Goal: Information Seeking & Learning: Learn about a topic

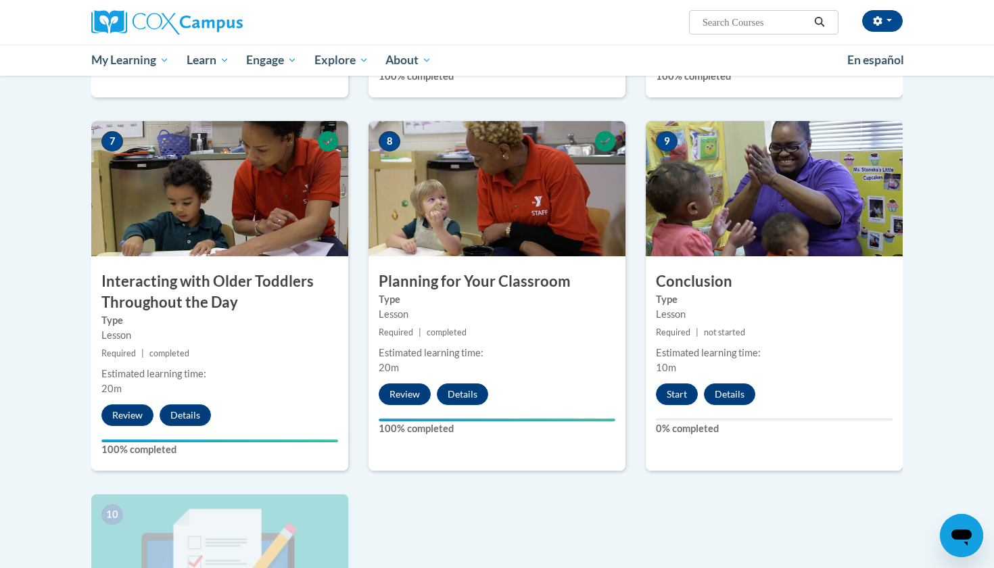
scroll to position [970, 0]
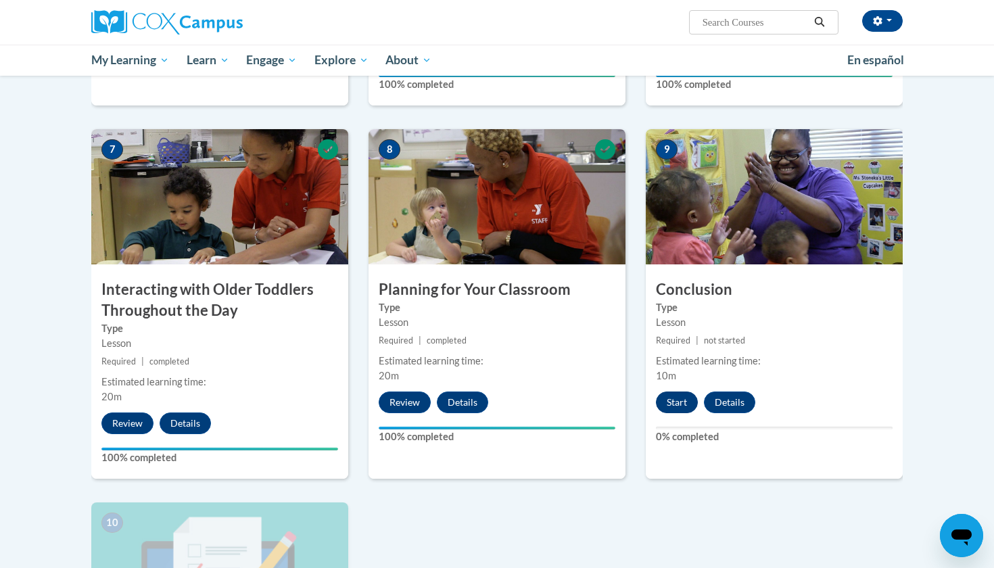
click at [665, 391] on button "Start" at bounding box center [677, 402] width 42 height 22
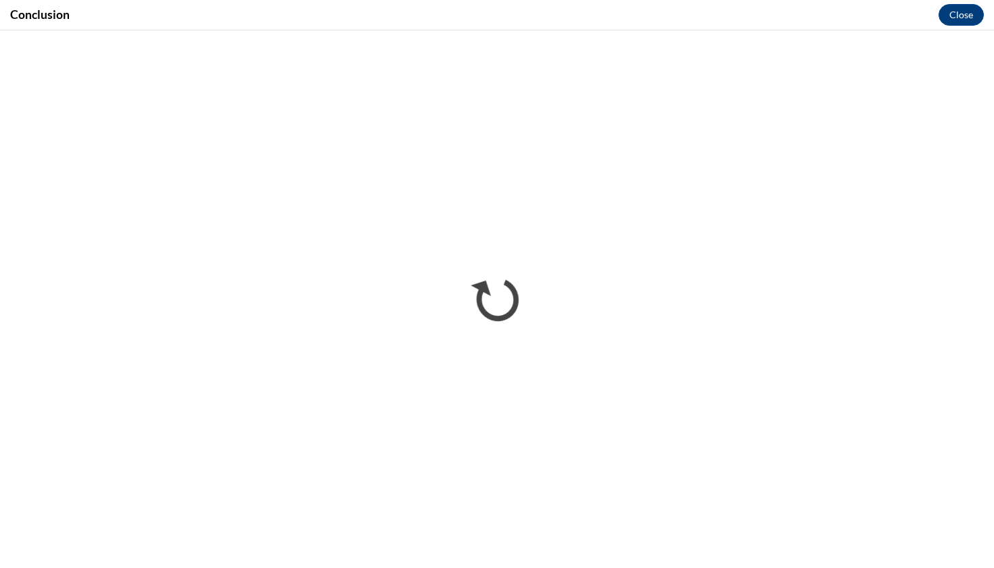
scroll to position [0, 0]
